Goal: Navigation & Orientation: Find specific page/section

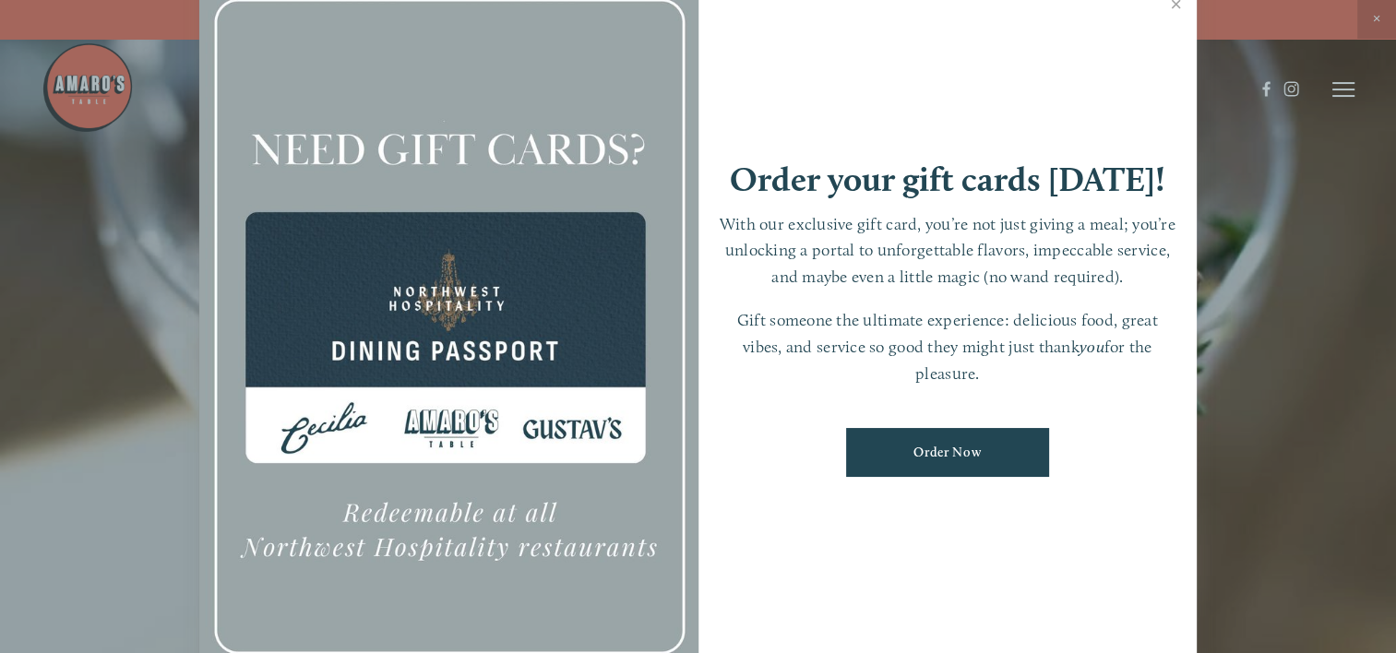
click at [1177, 3] on link "Close" at bounding box center [1176, 7] width 36 height 52
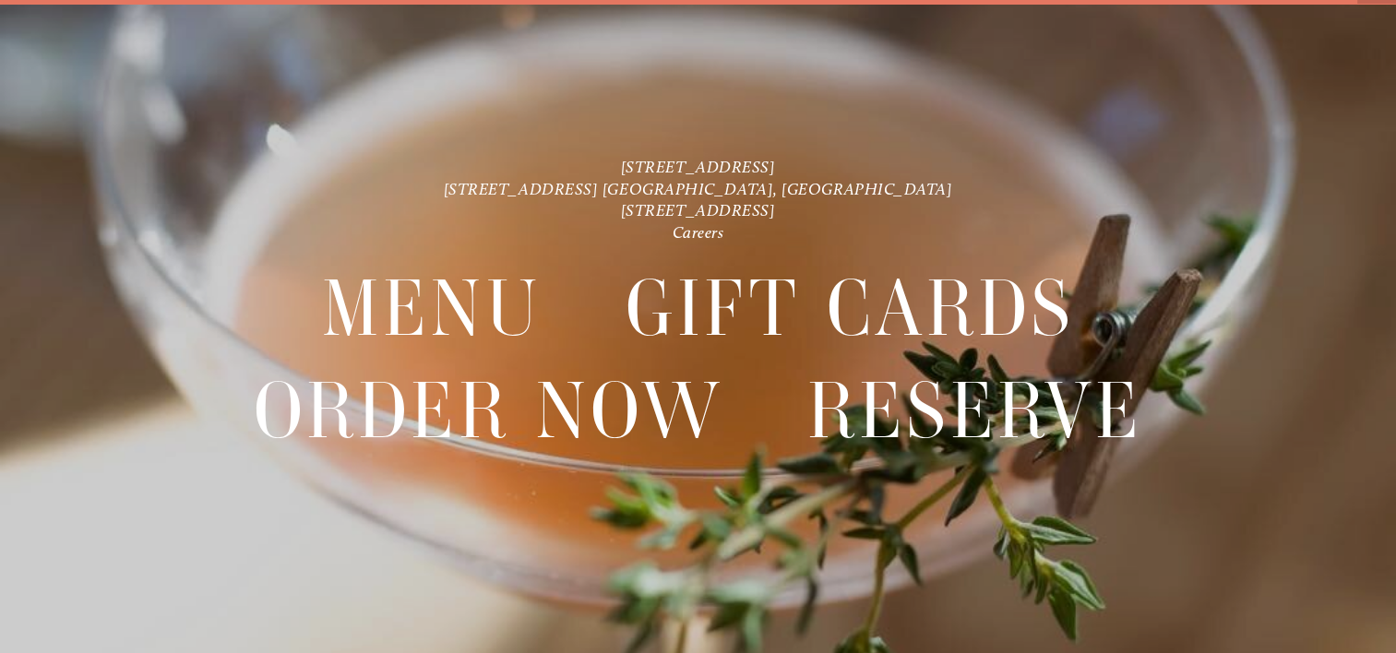
scroll to position [39, 0]
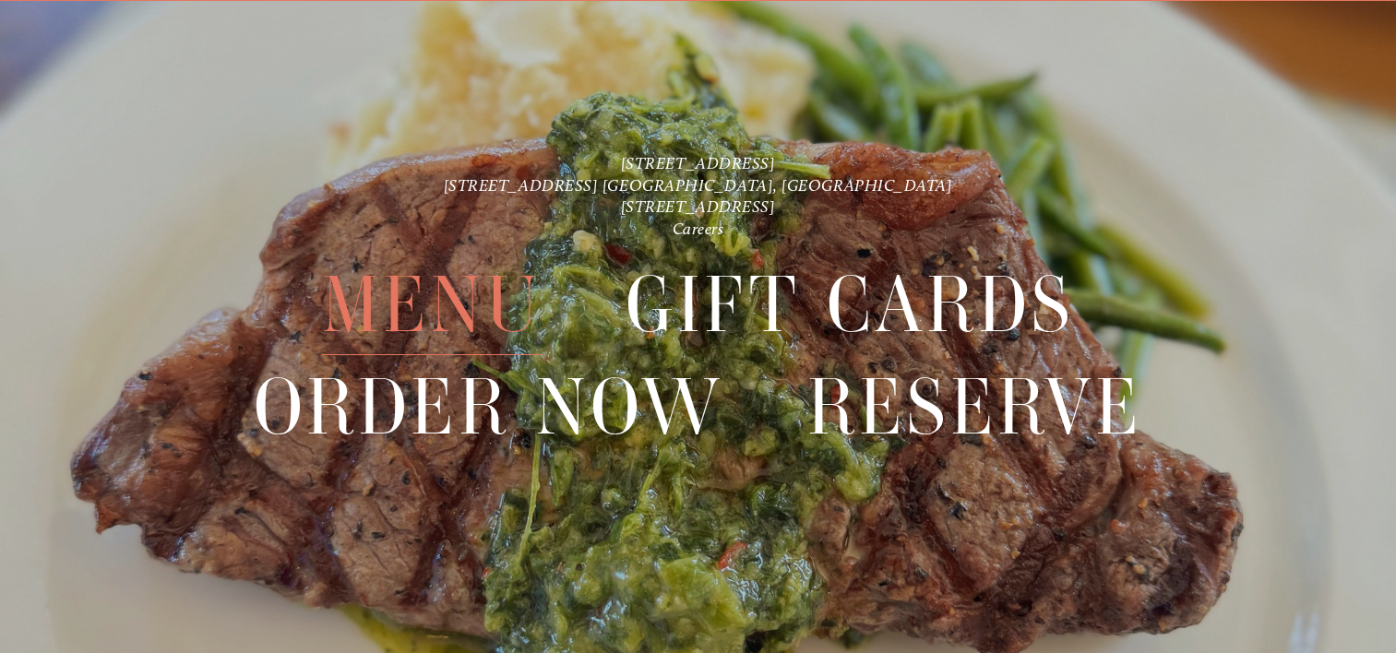
click at [368, 307] on span "Menu" at bounding box center [432, 305] width 220 height 101
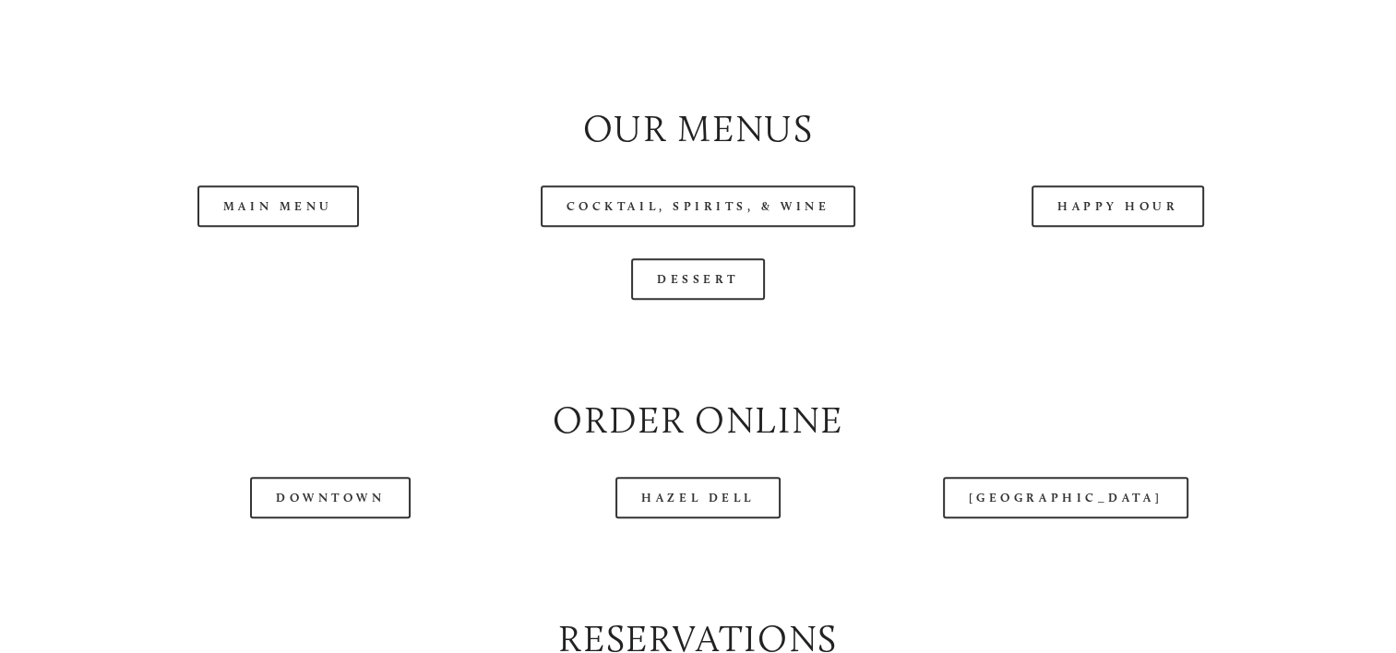
scroll to position [1845, 0]
click at [268, 226] on link "Main Menu" at bounding box center [277, 205] width 161 height 42
